Goal: Information Seeking & Learning: Learn about a topic

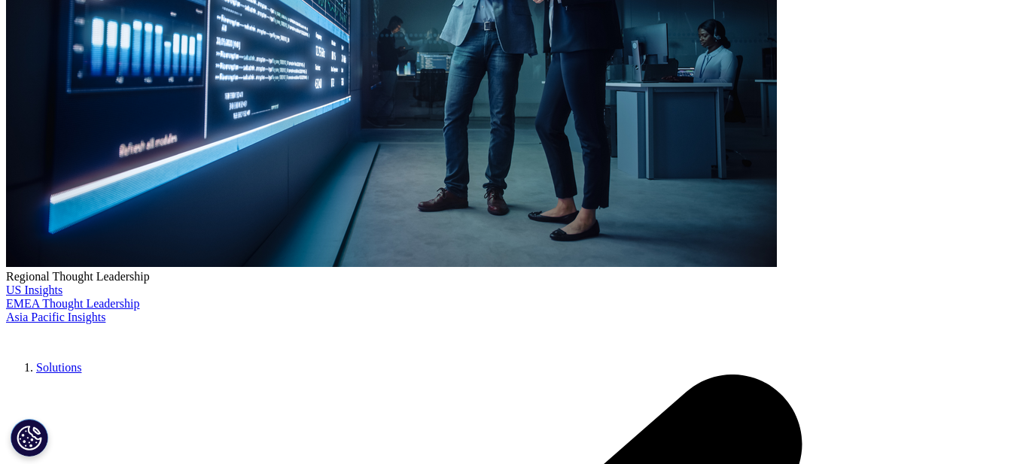
scroll to position [452, 0]
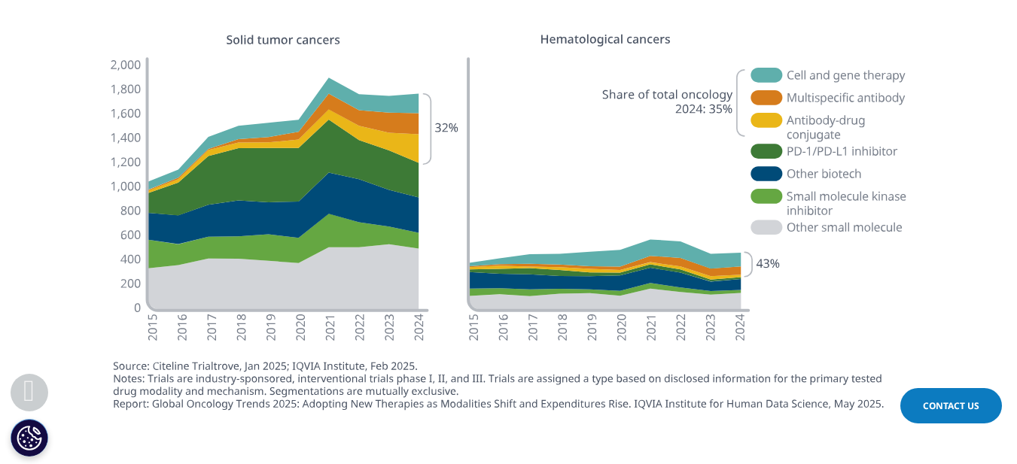
scroll to position [2333, 0]
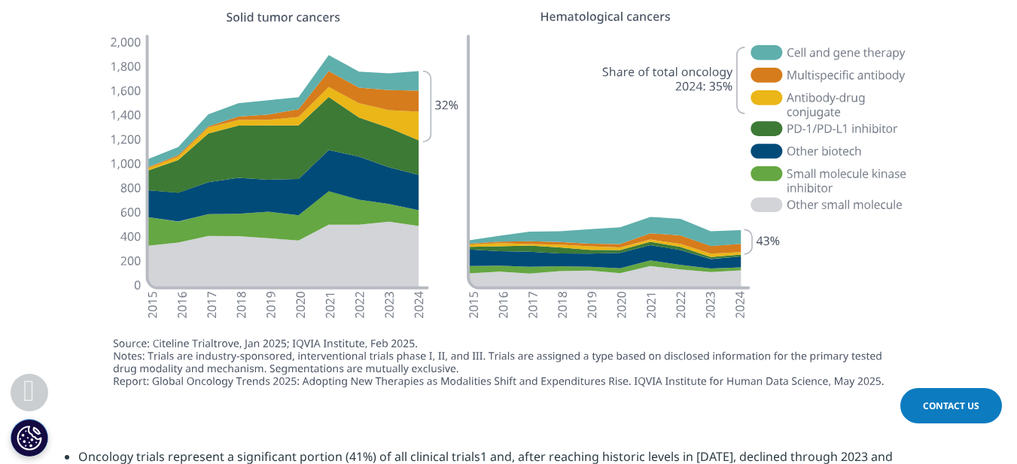
click at [603, 4] on img at bounding box center [508, 201] width 843 height 412
click at [600, 20] on img at bounding box center [508, 201] width 843 height 412
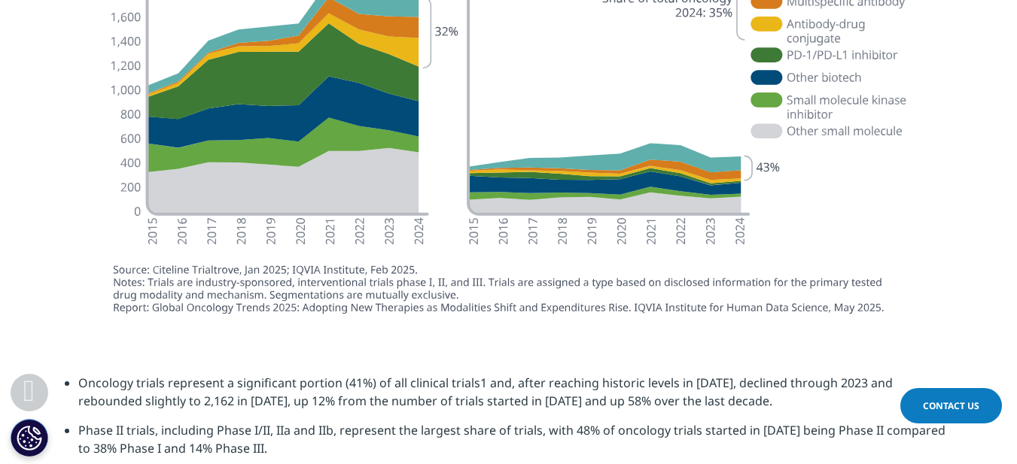
scroll to position [2256, 0]
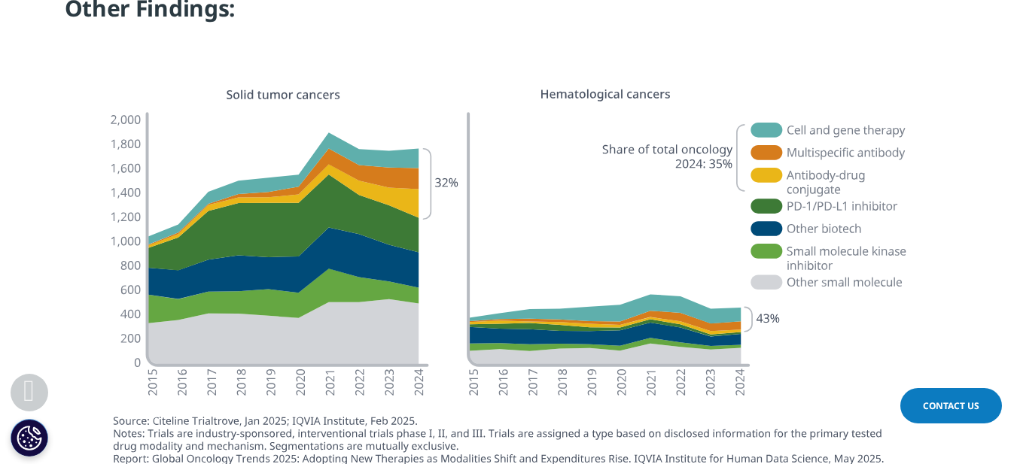
drag, startPoint x: 456, startPoint y: 78, endPoint x: 778, endPoint y: 261, distance: 370.2
drag, startPoint x: 204, startPoint y: 125, endPoint x: 673, endPoint y: 256, distance: 486.9
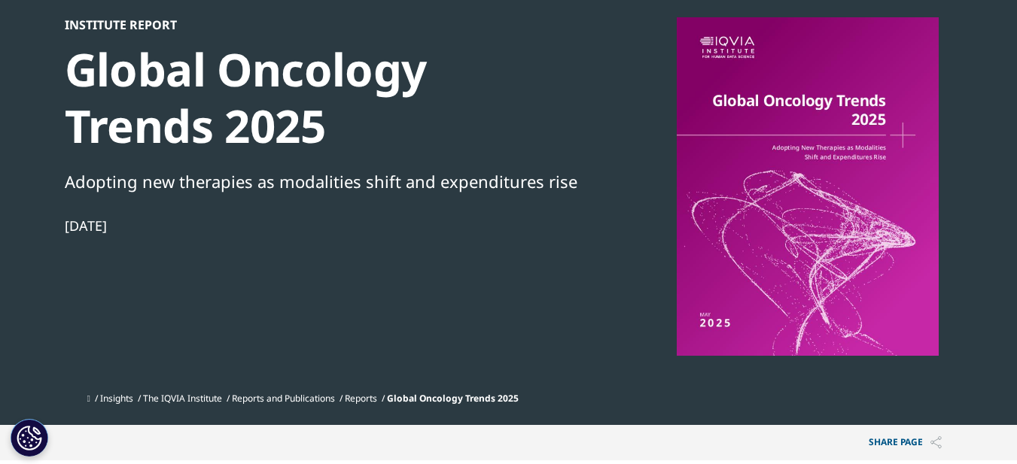
scroll to position [0, 0]
